Goal: Task Accomplishment & Management: Use online tool/utility

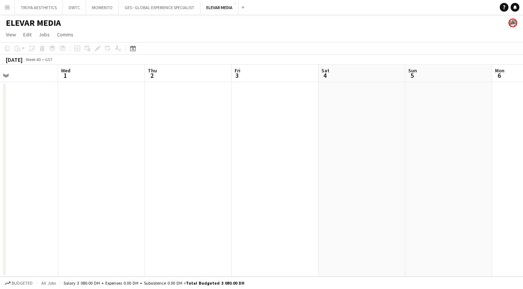
scroll to position [0, 289]
click at [157, 9] on button "GES - GLOBAL EXPERIENCE SPECIALIST Close" at bounding box center [160, 7] width 82 height 14
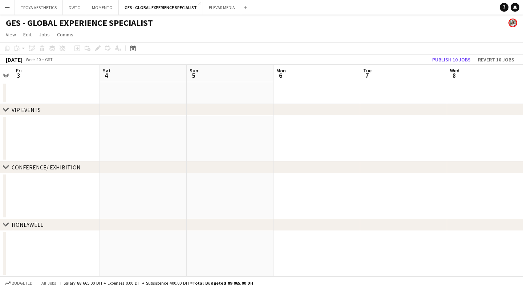
scroll to position [0, 248]
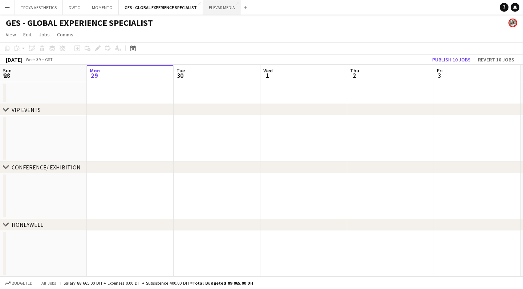
click at [222, 5] on button "ELEVAR MEDIA Close" at bounding box center [222, 7] width 38 height 14
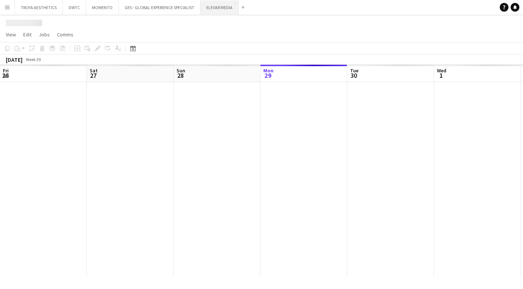
scroll to position [0, 174]
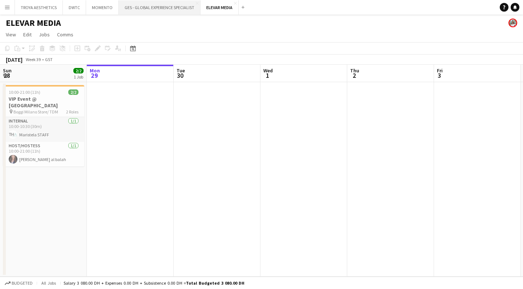
click at [153, 7] on button "GES - GLOBAL EXPERIENCE SPECIALIST Close" at bounding box center [160, 7] width 82 height 14
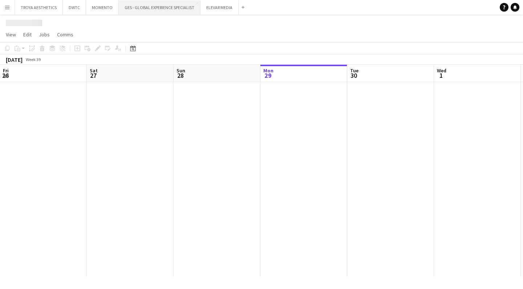
scroll to position [0, 174]
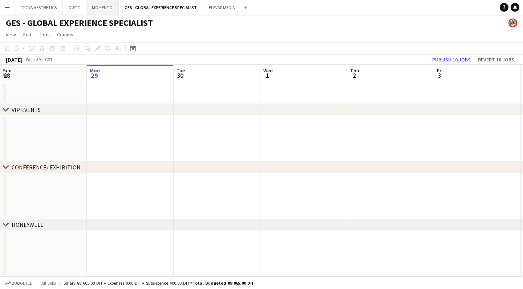
click at [97, 9] on button "MOMENTO Close" at bounding box center [102, 7] width 33 height 14
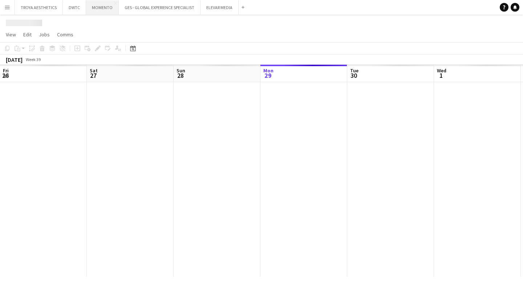
scroll to position [0, 174]
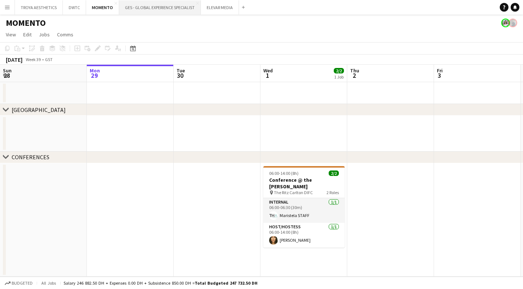
click at [148, 9] on button "GES - GLOBAL EXPERIENCE SPECIALIST Close" at bounding box center [160, 7] width 82 height 14
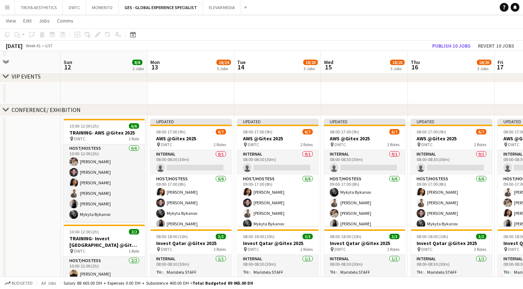
scroll to position [118, 0]
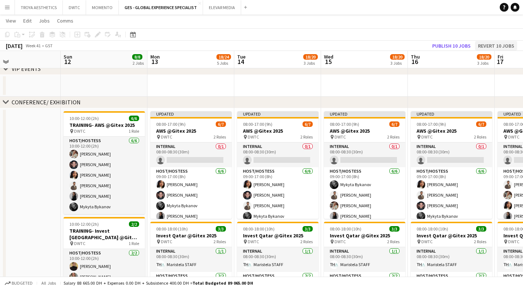
click at [498, 44] on button "Revert 10 jobs" at bounding box center [496, 45] width 42 height 9
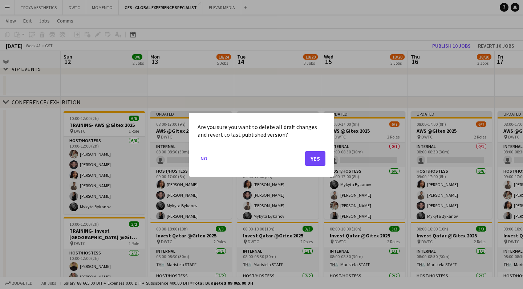
click at [313, 160] on button "Yes" at bounding box center [315, 158] width 20 height 15
